Goal: Task Accomplishment & Management: Use online tool/utility

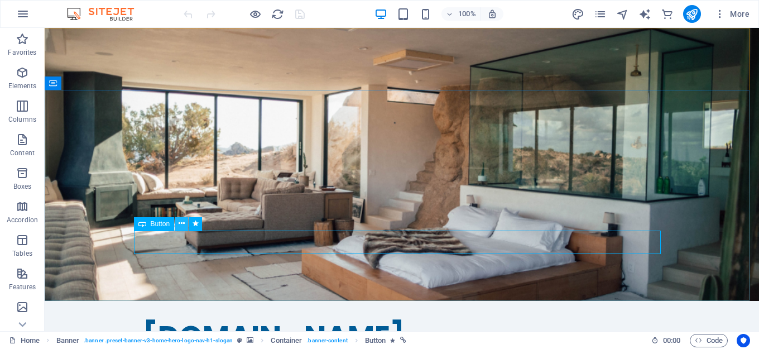
click at [181, 225] on icon at bounding box center [182, 224] width 6 height 12
drag, startPoint x: 420, startPoint y: 237, endPoint x: 421, endPoint y: 246, distance: 9.0
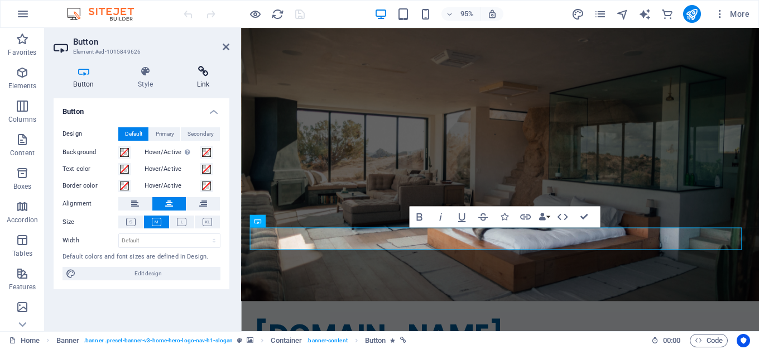
click at [208, 76] on icon at bounding box center [203, 71] width 52 height 11
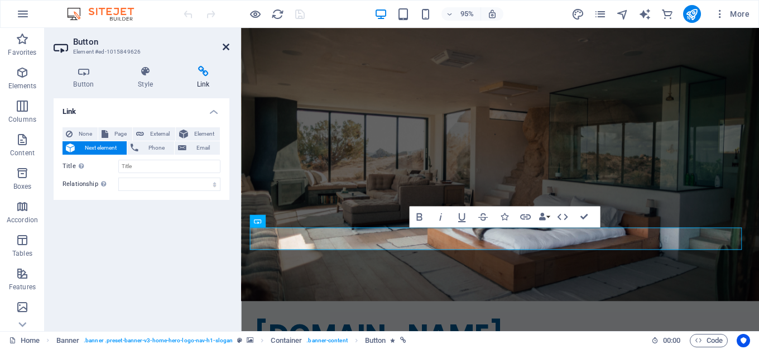
click at [225, 48] on icon at bounding box center [226, 46] width 7 height 9
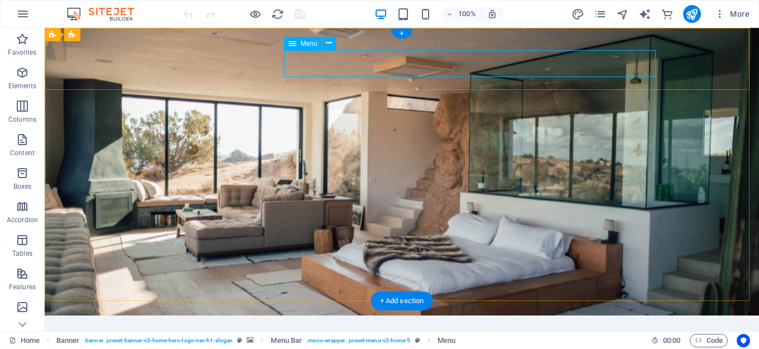
select select
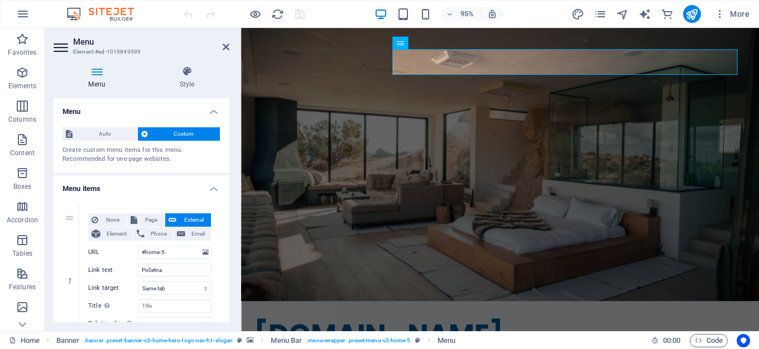
click at [209, 187] on h4 "Menu items" at bounding box center [142, 185] width 176 height 20
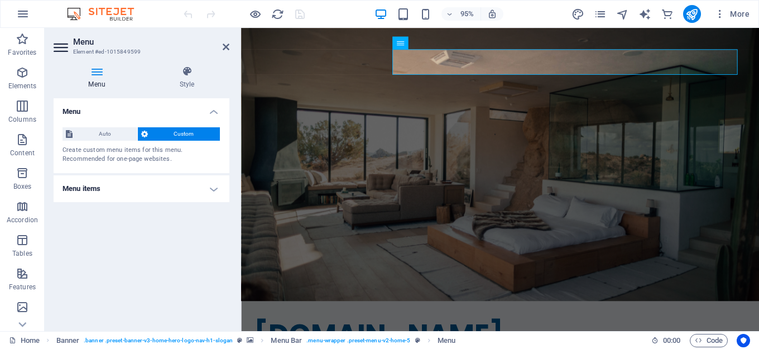
click at [211, 192] on h4 "Menu items" at bounding box center [142, 188] width 176 height 27
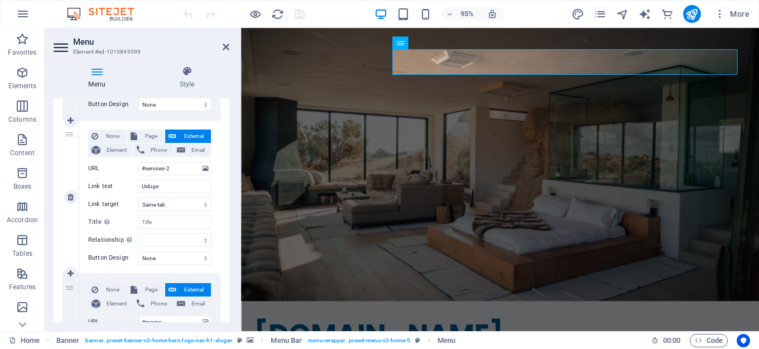
scroll to position [558, 0]
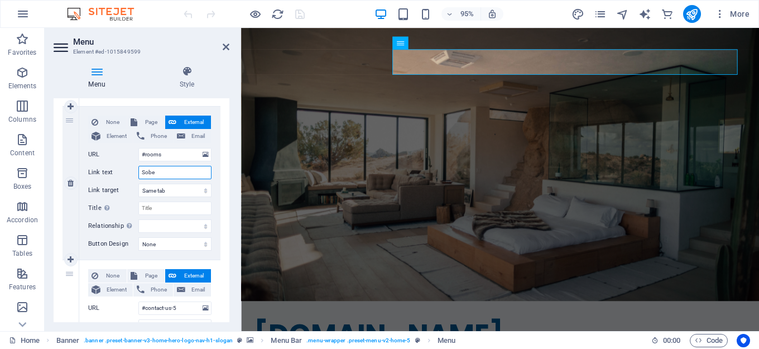
drag, startPoint x: 155, startPoint y: 175, endPoint x: 130, endPoint y: 174, distance: 25.1
click at [130, 174] on div "Link text Sobe" at bounding box center [149, 172] width 123 height 13
type input "Smješ"
select select
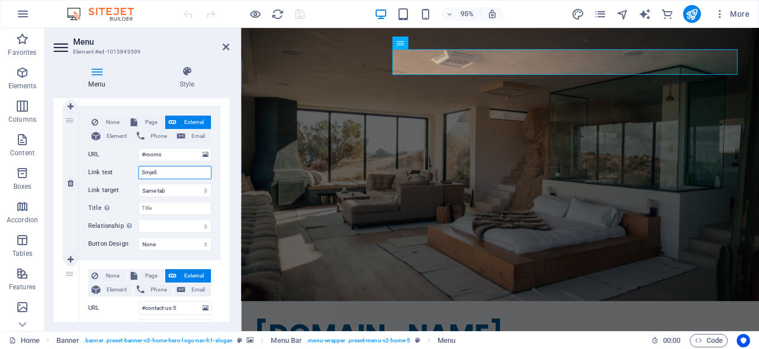
select select
type input "Smještaji"
select select
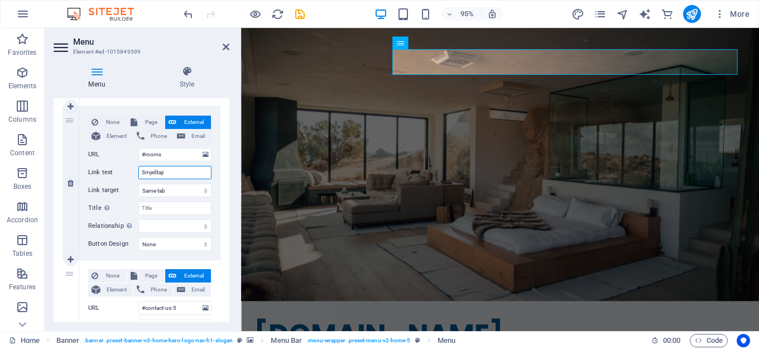
select select
type input "Smještaji"
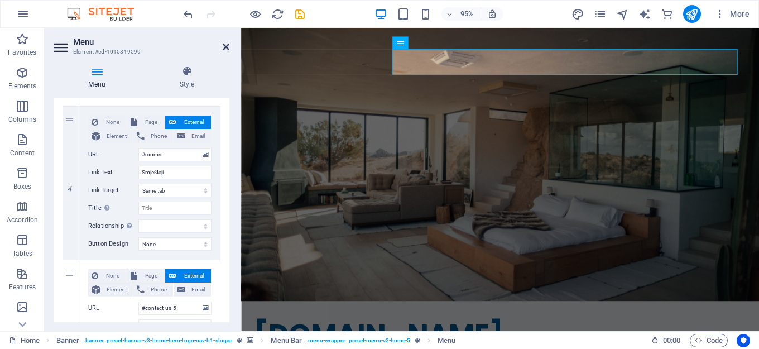
click at [225, 46] on icon at bounding box center [226, 46] width 7 height 9
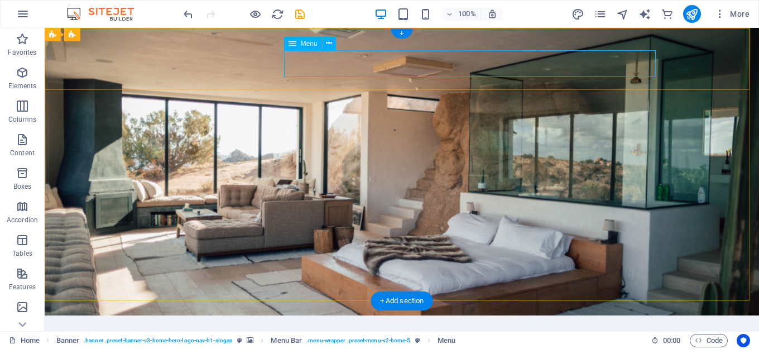
select select
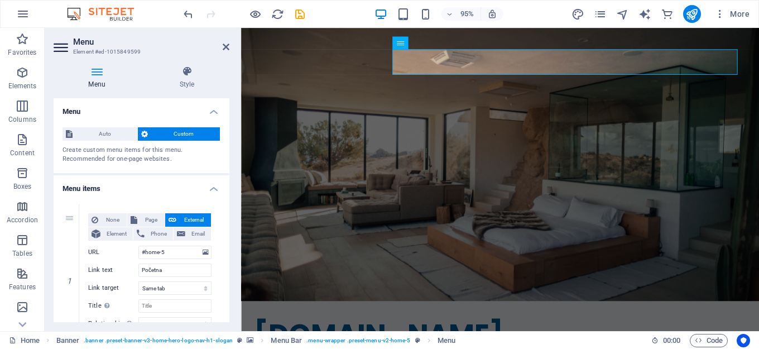
click at [230, 141] on div "Menu Style Menu Auto Custom Create custom menu items for this menu. Recommended…" at bounding box center [142, 194] width 194 height 274
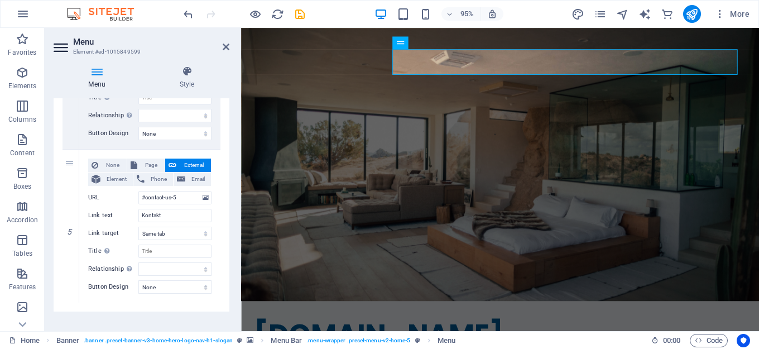
scroll to position [680, 0]
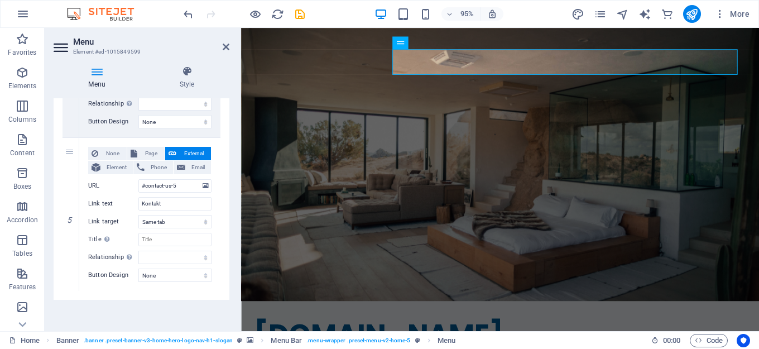
click at [140, 306] on div "Menu Auto Custom Create custom menu items for this menu. Recommended for one-pa…" at bounding box center [142, 210] width 176 height 224
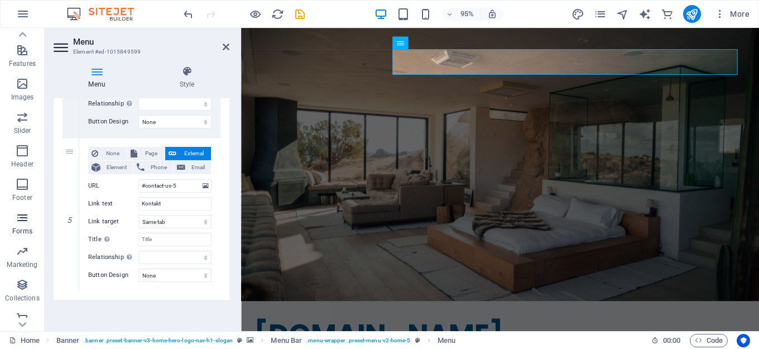
scroll to position [233, 0]
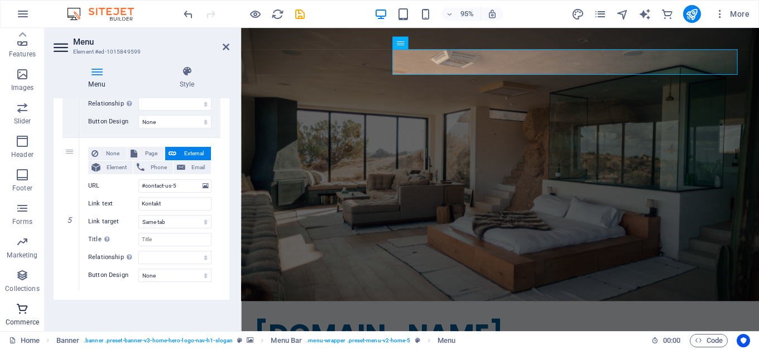
click at [25, 310] on icon "button" at bounding box center [22, 308] width 13 height 13
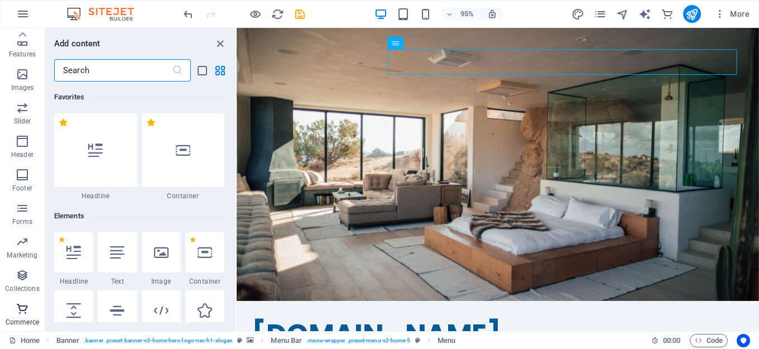
scroll to position [10752, 0]
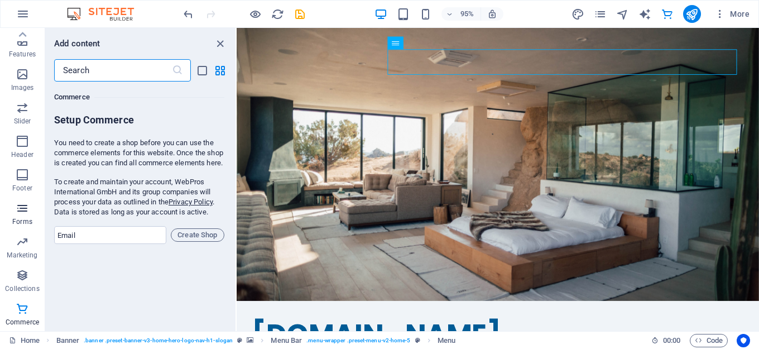
click at [23, 212] on icon "button" at bounding box center [22, 207] width 13 height 13
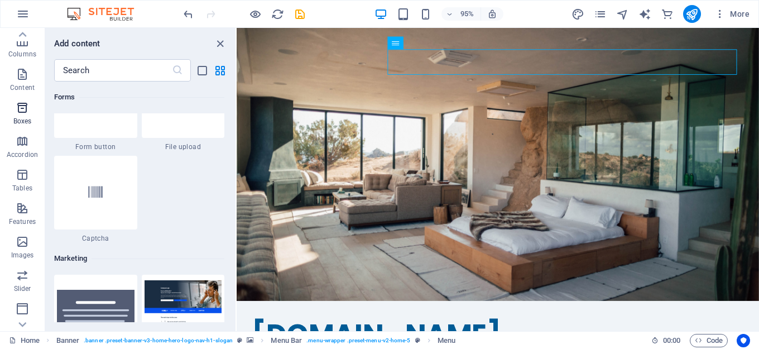
scroll to position [9, 0]
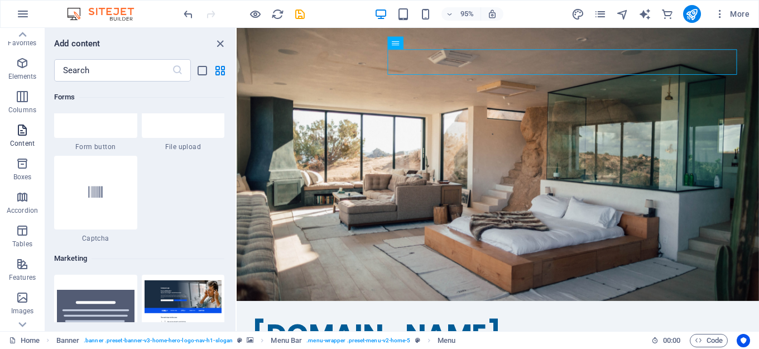
click at [23, 136] on icon "button" at bounding box center [22, 129] width 13 height 13
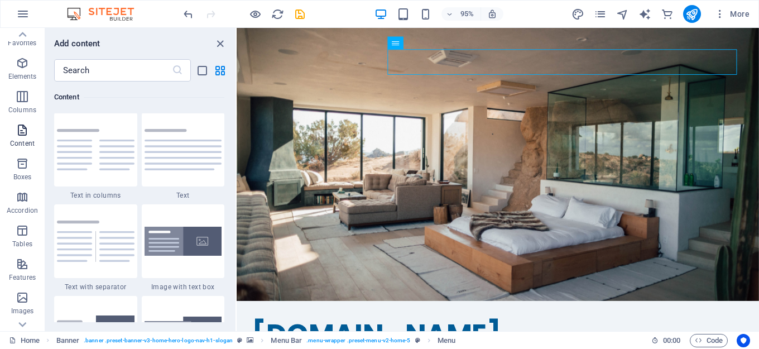
scroll to position [1952, 0]
click at [430, 41] on icon at bounding box center [431, 42] width 6 height 11
click at [21, 68] on icon "button" at bounding box center [22, 62] width 13 height 13
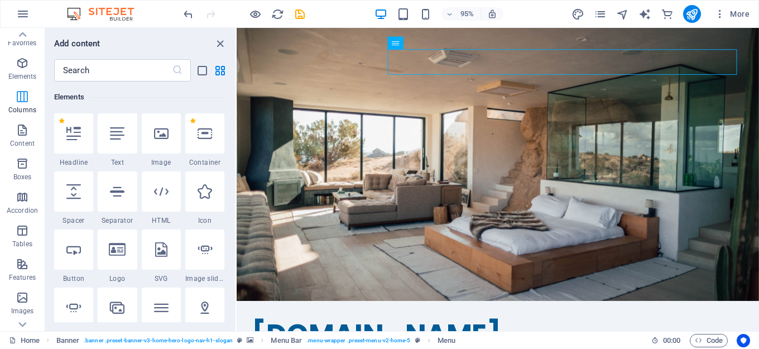
scroll to position [0, 0]
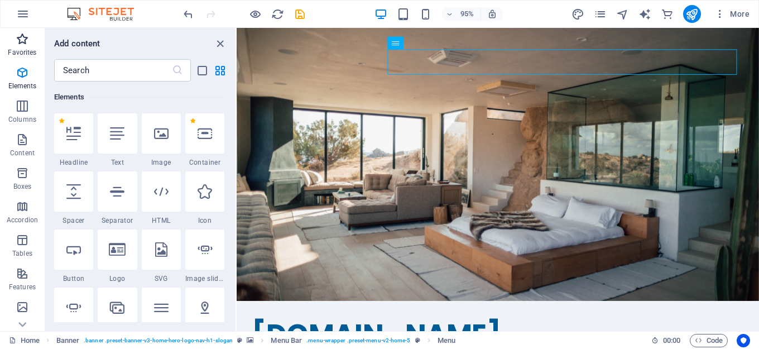
click at [23, 41] on icon "button" at bounding box center [22, 38] width 13 height 13
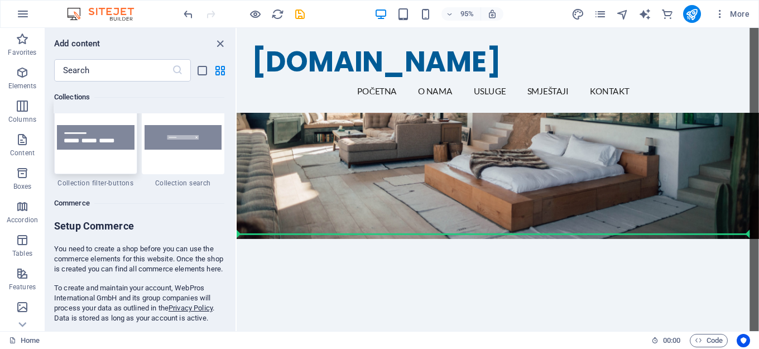
scroll to position [71, 0]
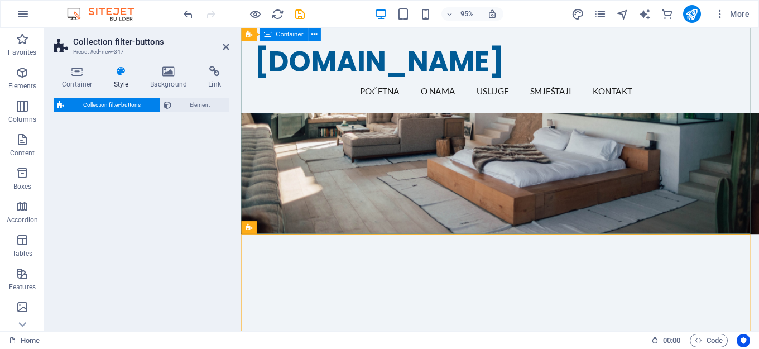
select select "rem"
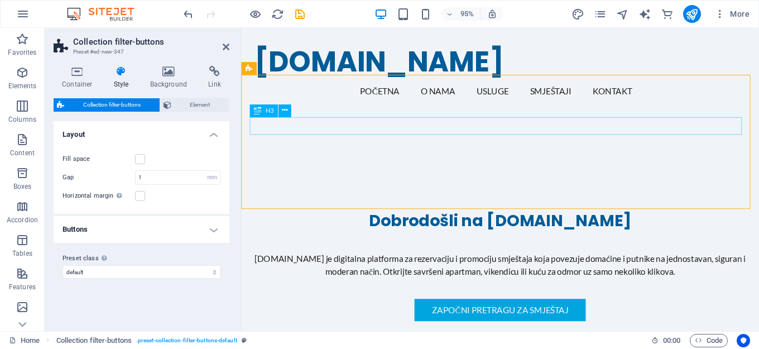
scroll to position [182, 0]
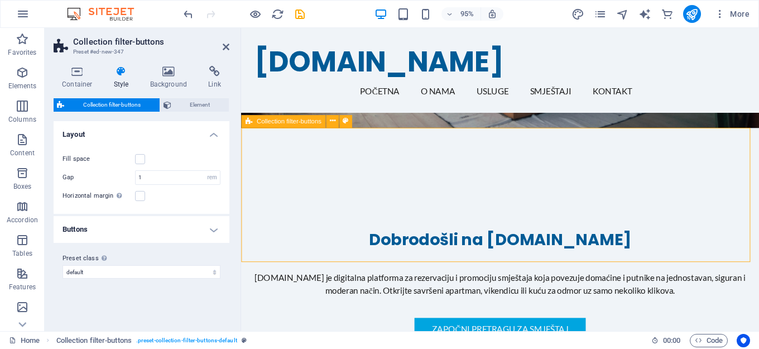
click at [329, 122] on icon at bounding box center [332, 120] width 6 height 11
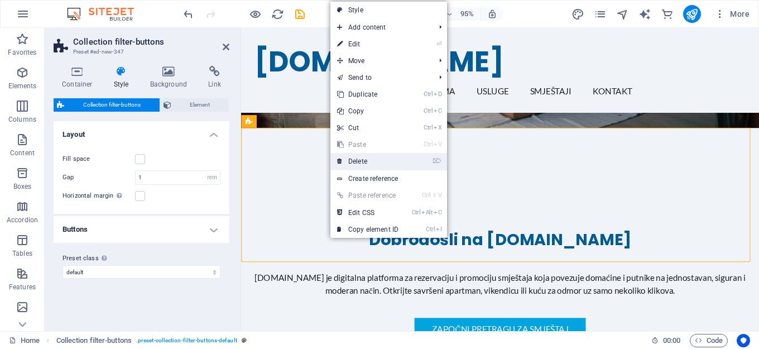
click at [356, 160] on link "⌦ Delete" at bounding box center [367, 161] width 75 height 17
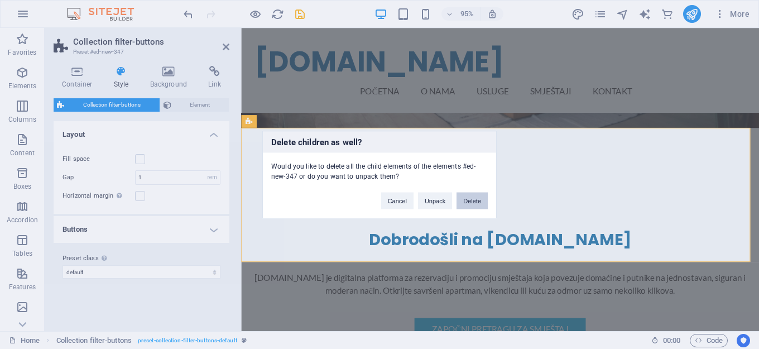
click at [473, 202] on button "Delete" at bounding box center [471, 200] width 31 height 17
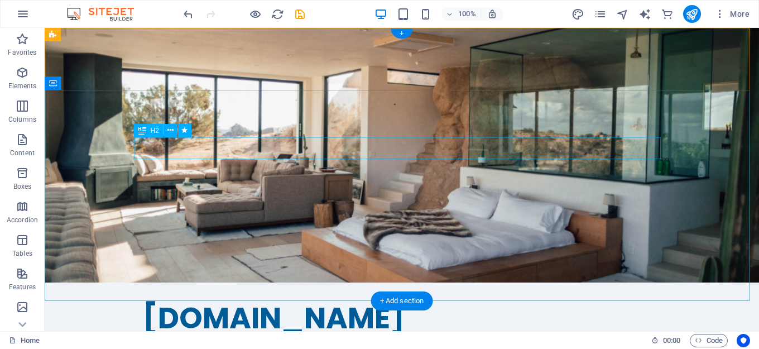
scroll to position [0, 0]
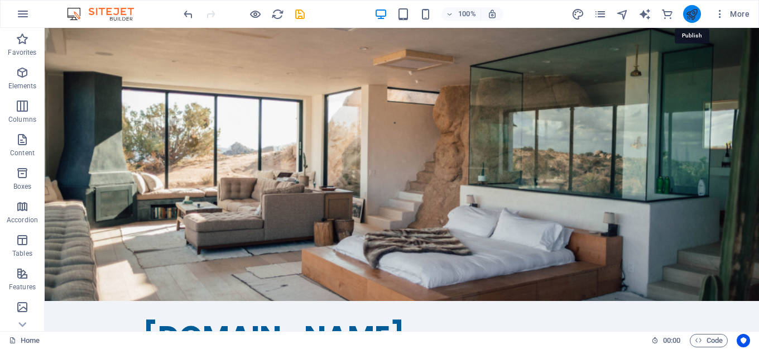
click at [686, 12] on icon "publish" at bounding box center [691, 14] width 13 height 13
checkbox input "false"
